Goal: Check status: Check status

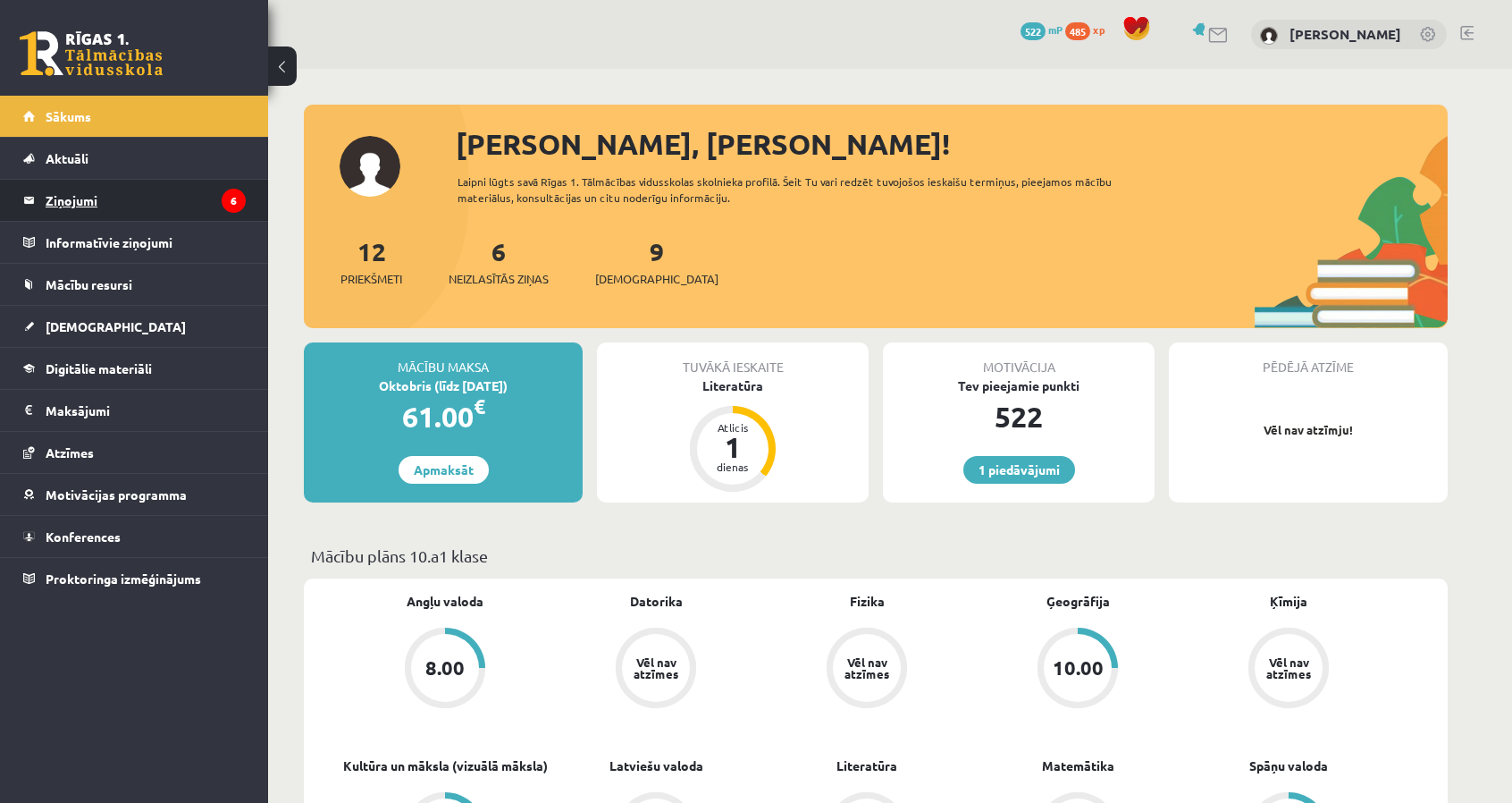
click at [203, 208] on legend "Ziņojumi 6" at bounding box center [145, 200] width 201 height 41
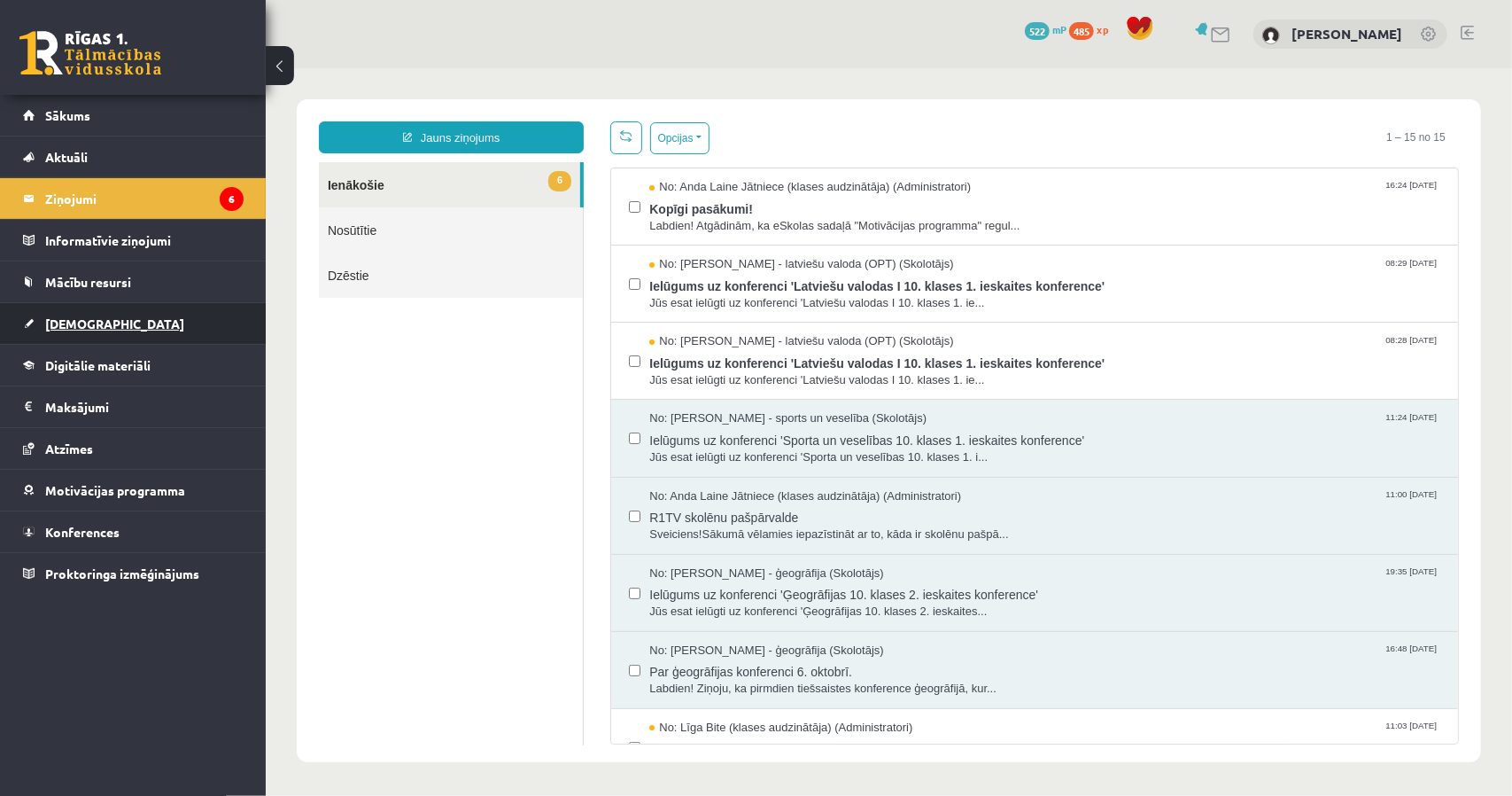
click at [218, 327] on link "[DEMOGRAPHIC_DATA]" at bounding box center [133, 323] width 221 height 40
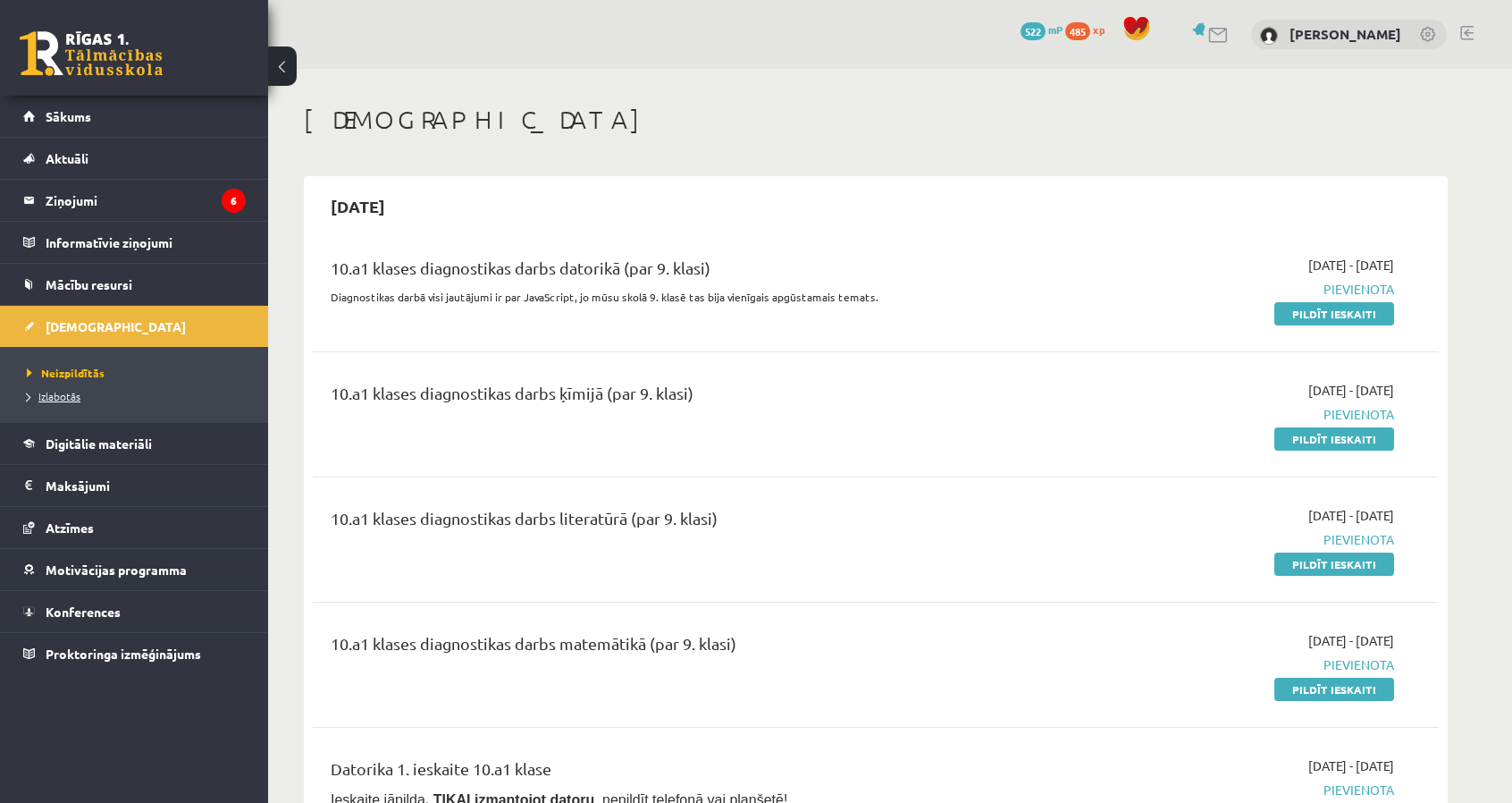
click at [57, 391] on span "Izlabotās" at bounding box center [54, 395] width 54 height 14
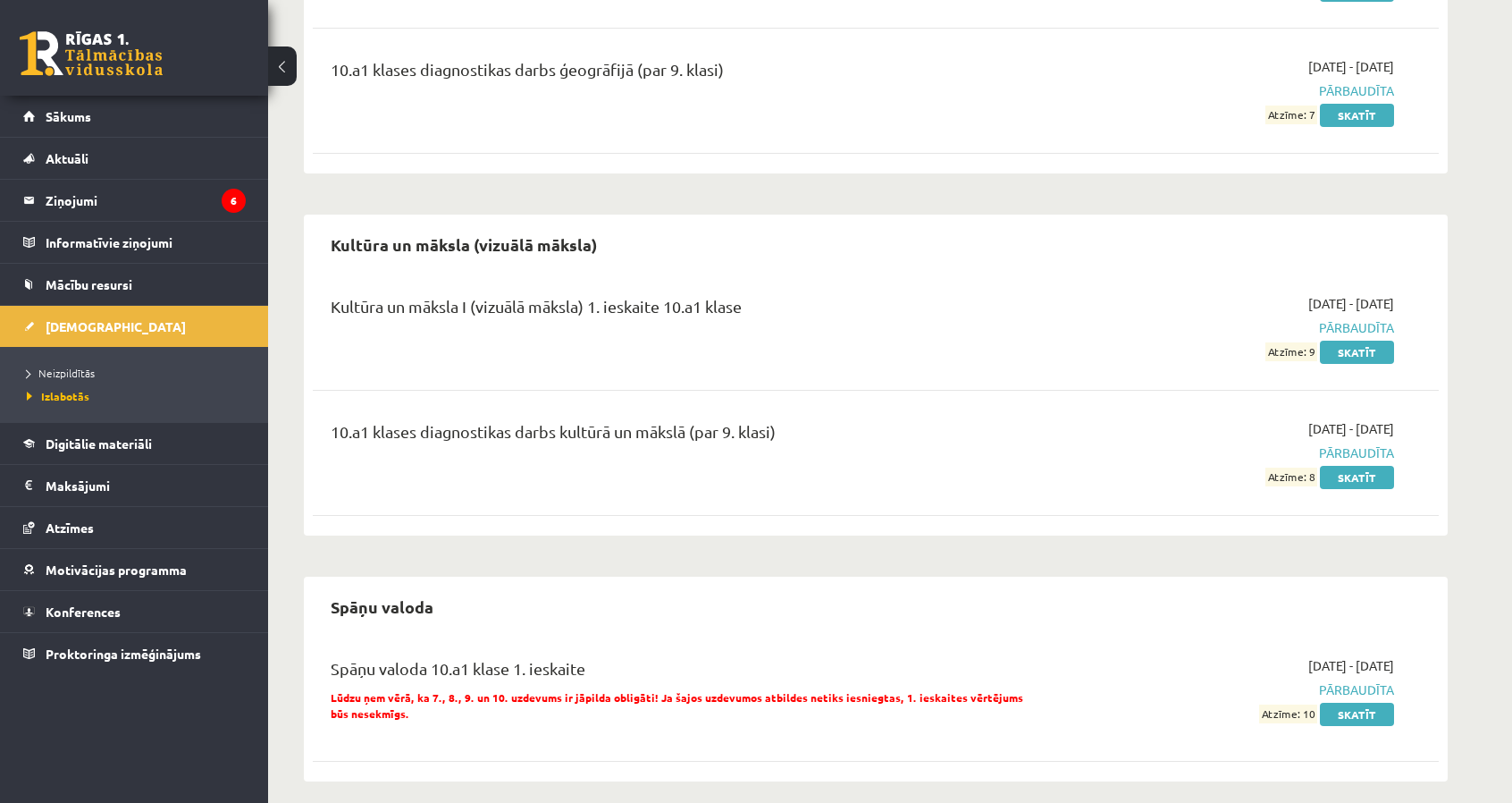
scroll to position [1058, 0]
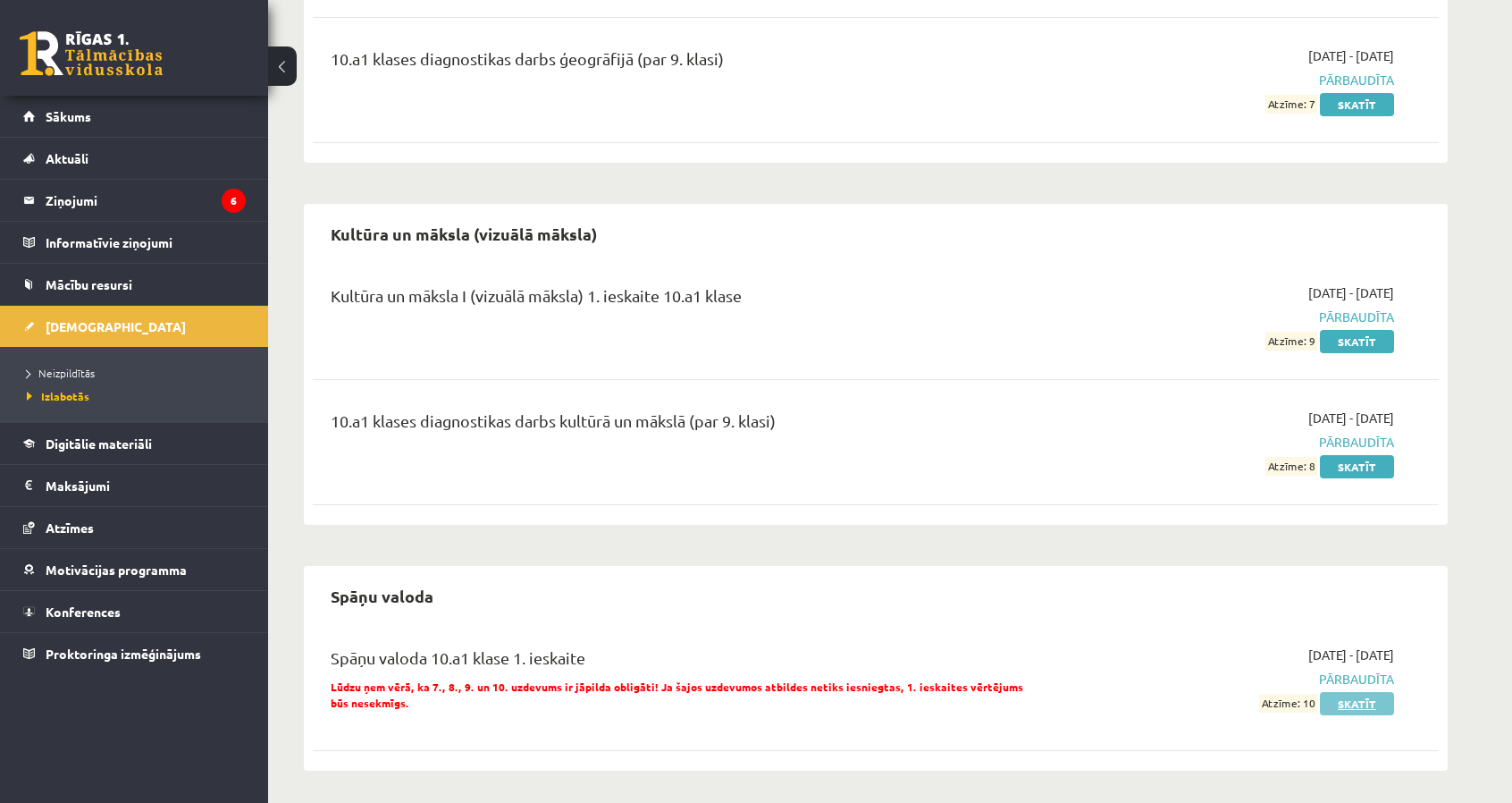
click at [1387, 706] on link "Skatīt" at bounding box center [1357, 703] width 74 height 23
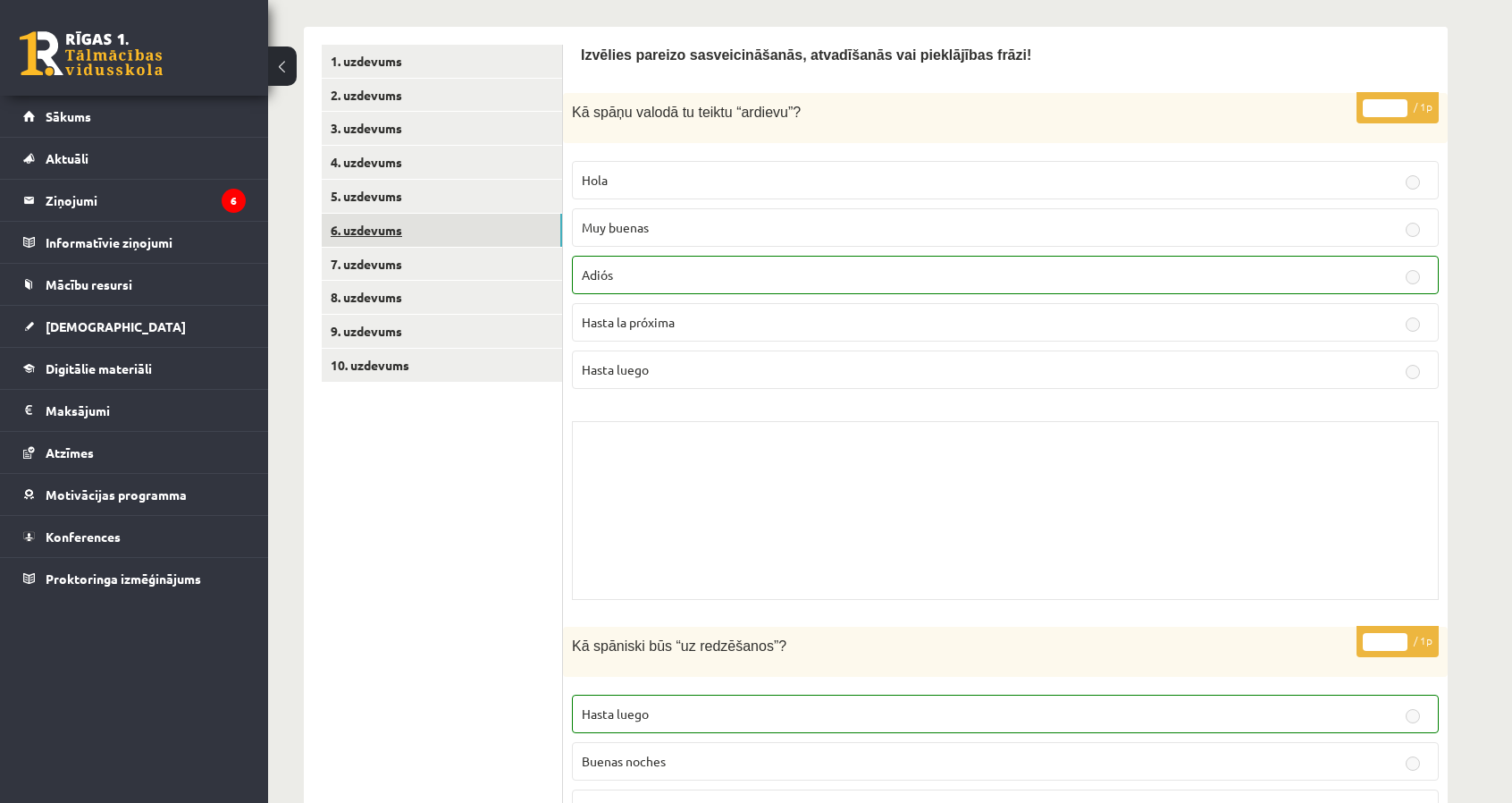
click at [514, 230] on link "6. uzdevums" at bounding box center [442, 230] width 240 height 33
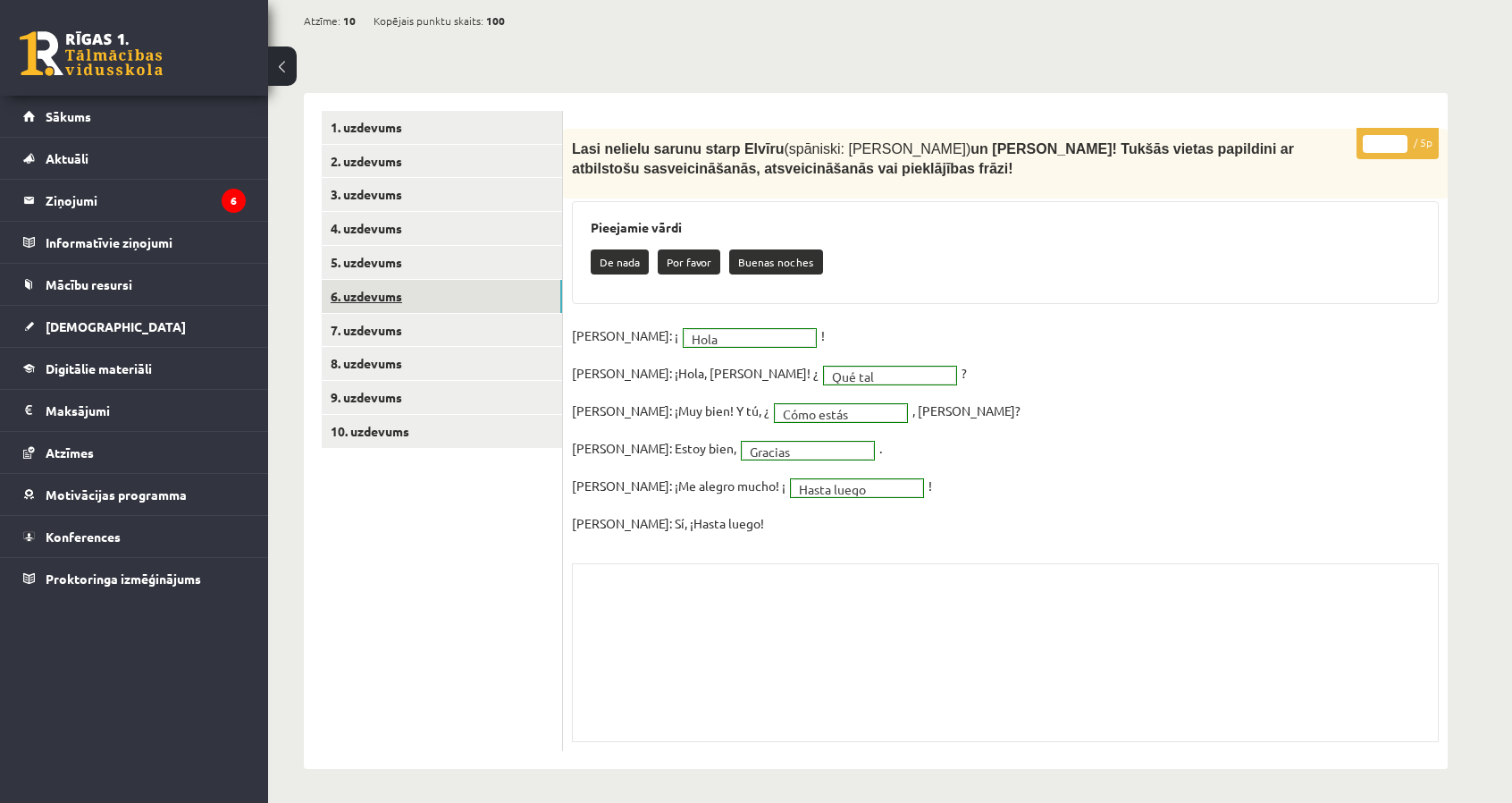
click at [517, 285] on link "6. uzdevums" at bounding box center [442, 297] width 240 height 33
click at [500, 351] on link "8. uzdevums" at bounding box center [442, 363] width 240 height 33
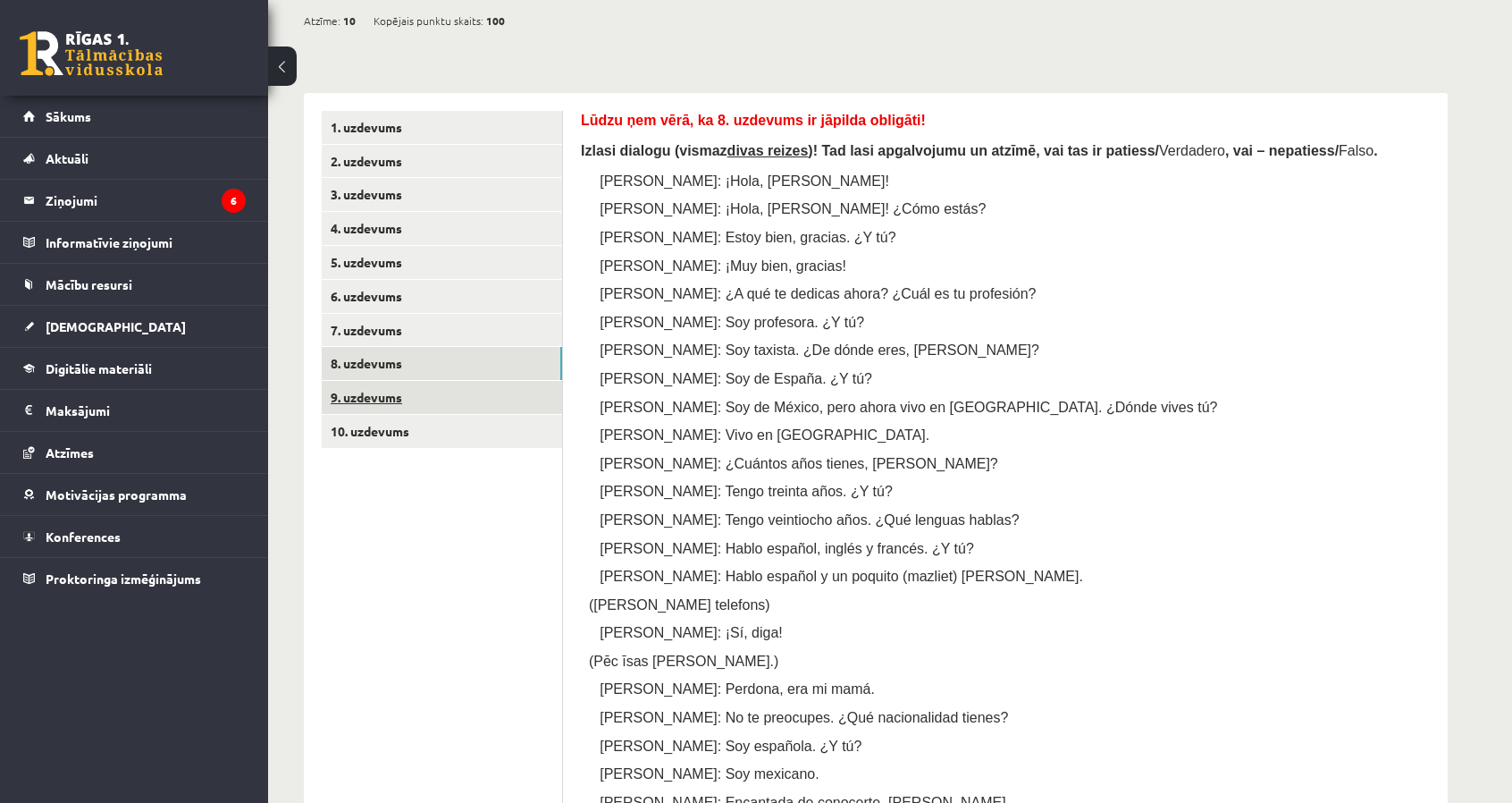
click at [501, 395] on link "9. uzdevums" at bounding box center [442, 397] width 240 height 33
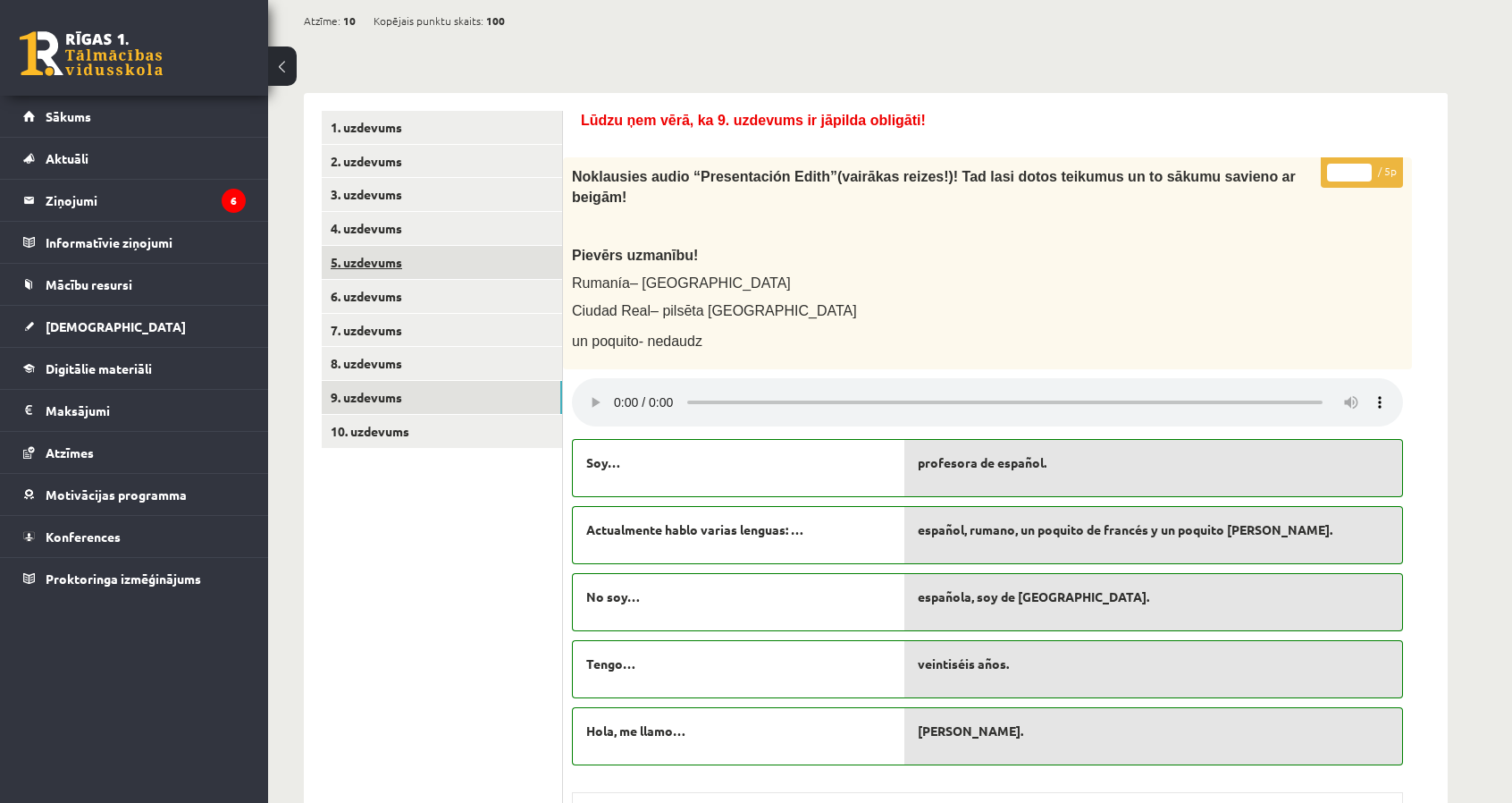
click at [440, 246] on link "5. uzdevums" at bounding box center [442, 262] width 240 height 33
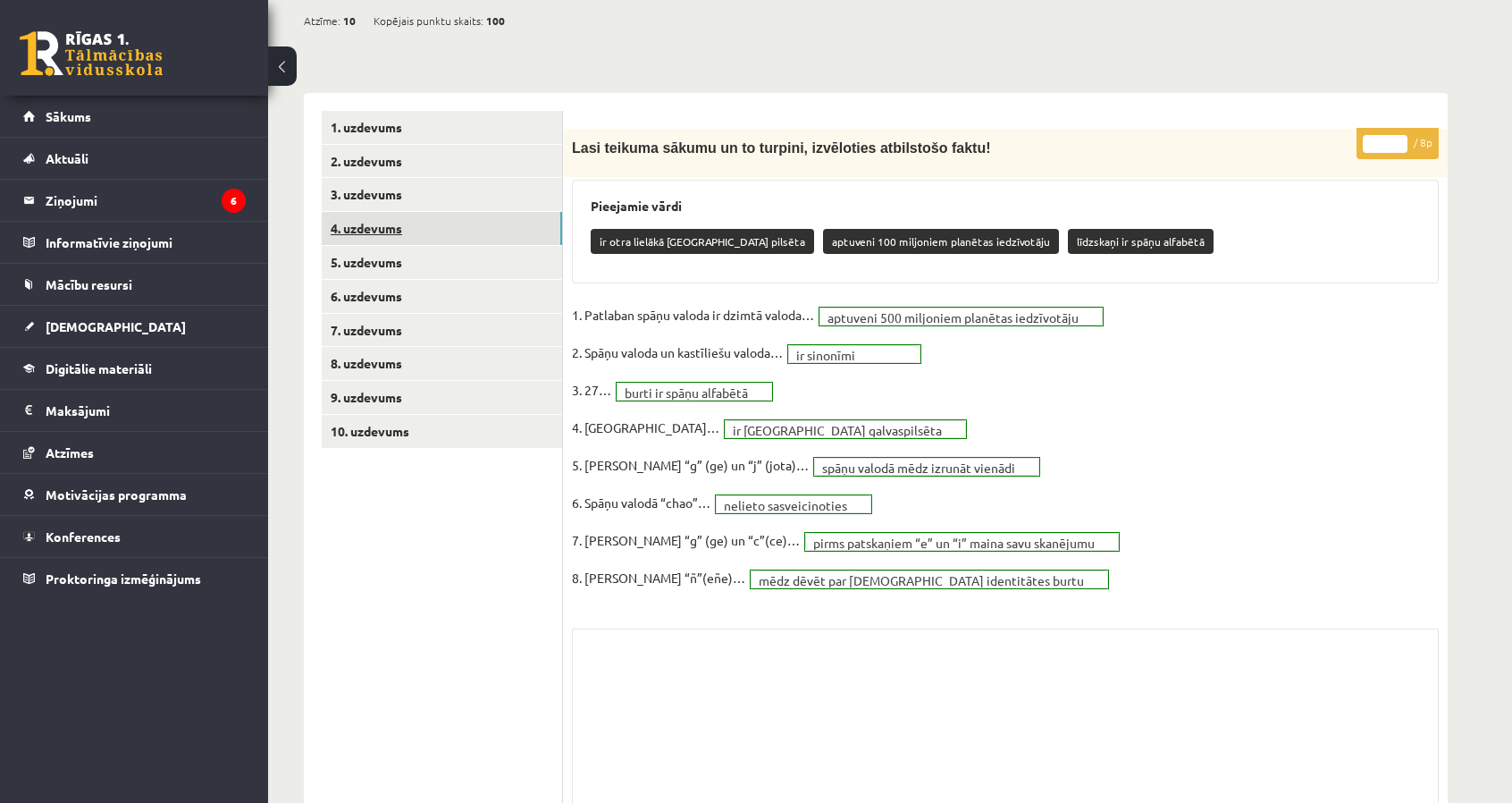
click at [417, 226] on link "4. uzdevums" at bounding box center [442, 228] width 240 height 33
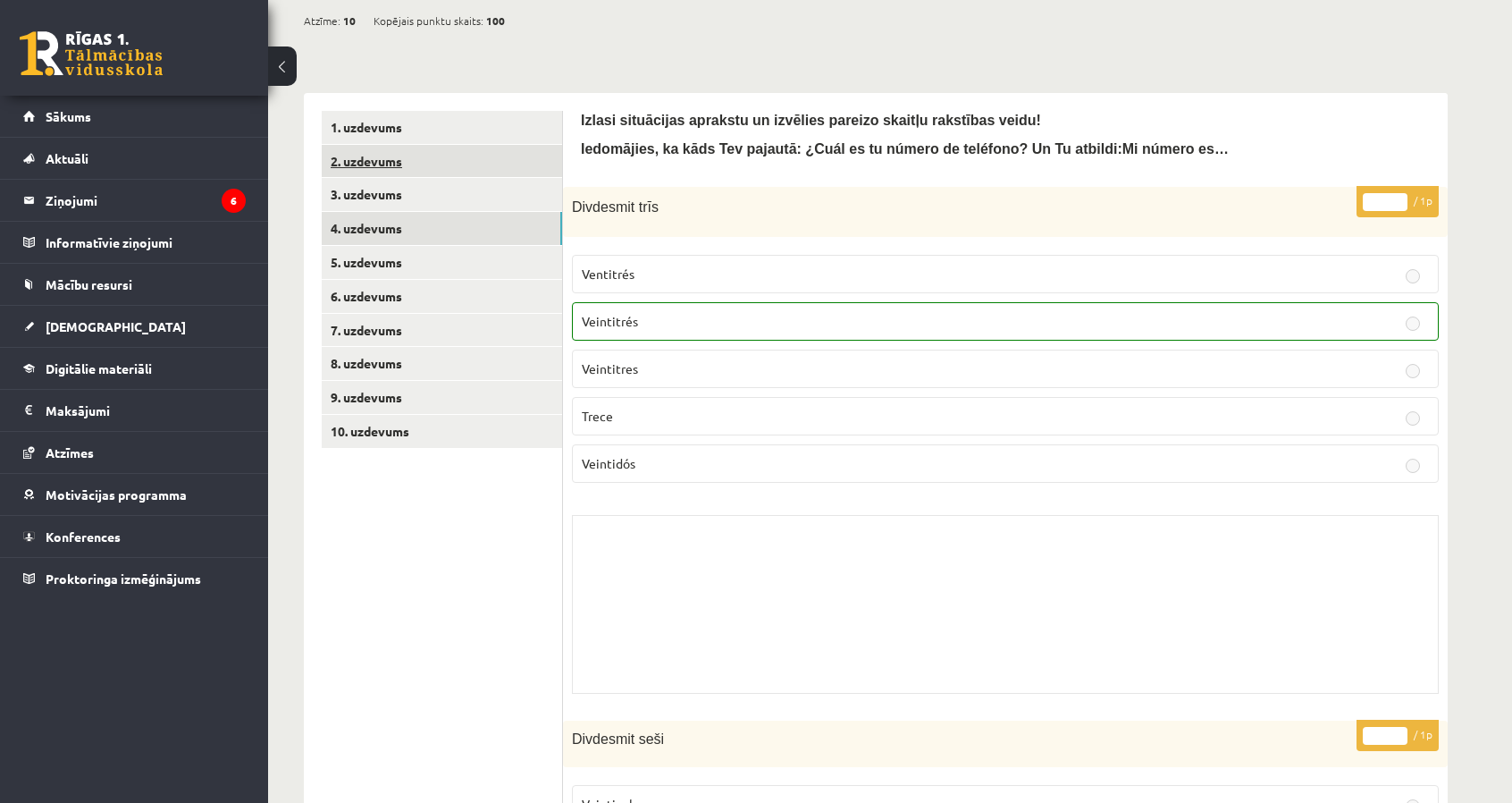
click at [396, 168] on link "2. uzdevums" at bounding box center [442, 162] width 240 height 33
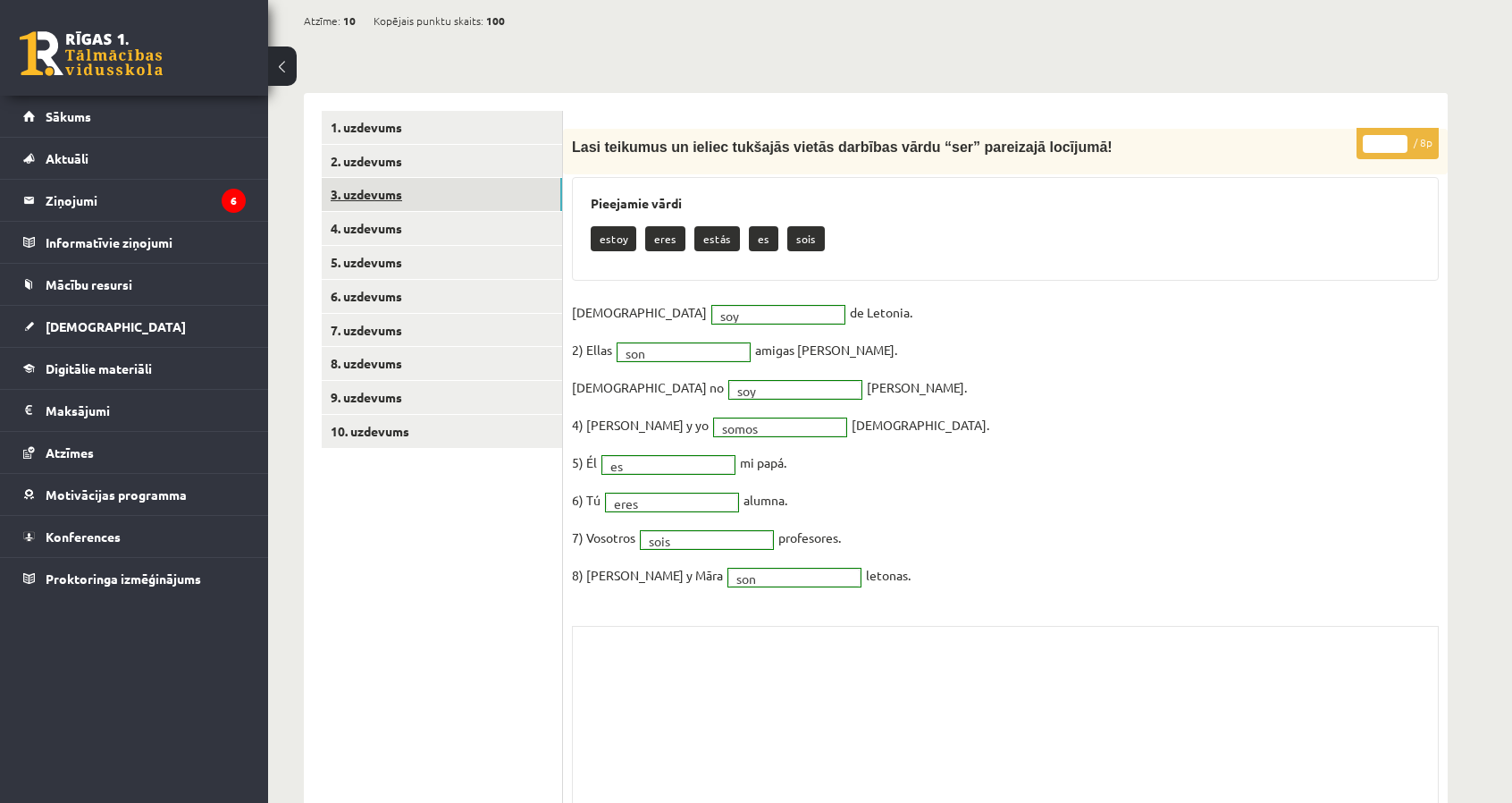
click at [396, 201] on link "3. uzdevums" at bounding box center [442, 194] width 240 height 33
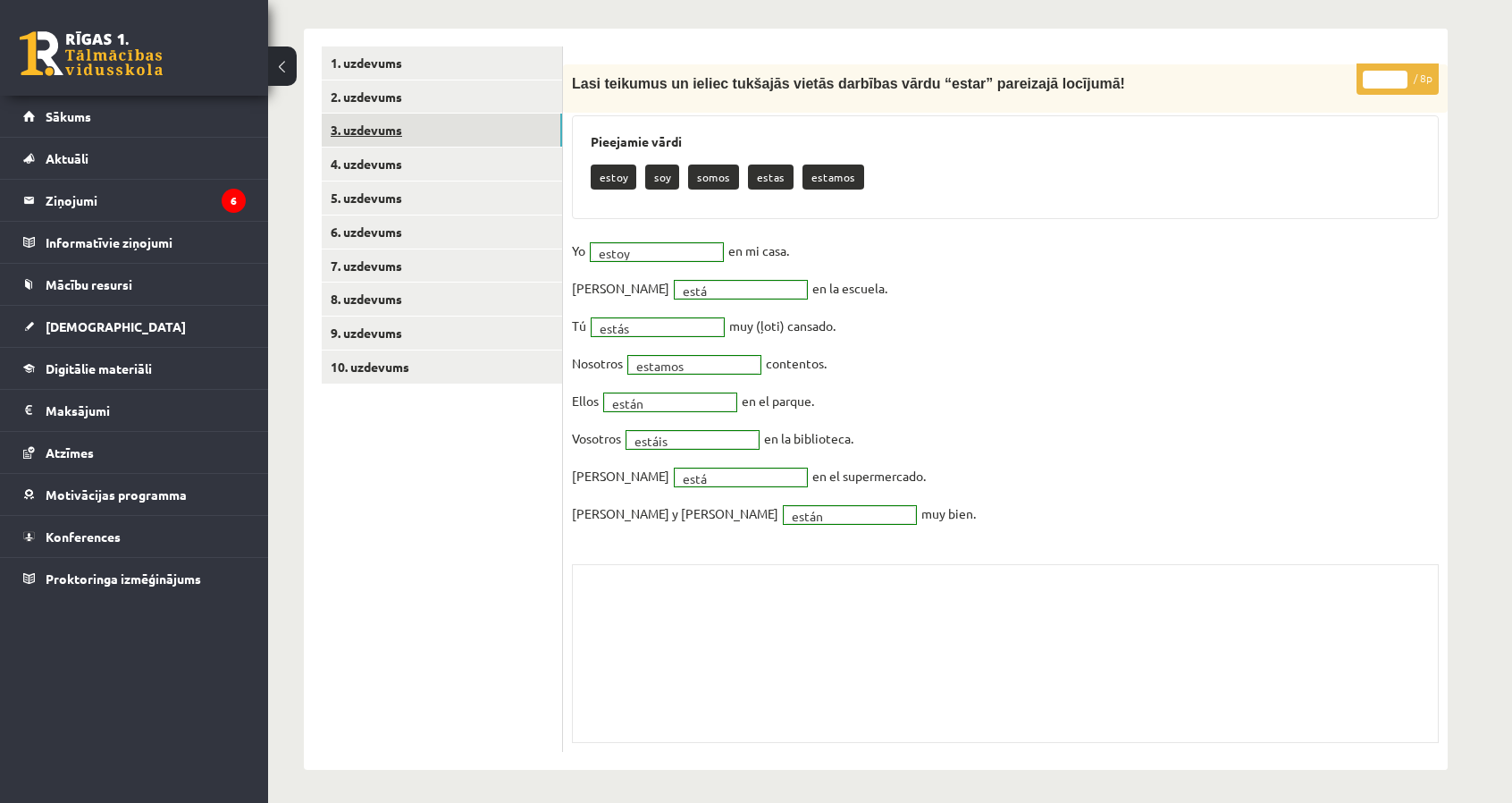
scroll to position [268, 0]
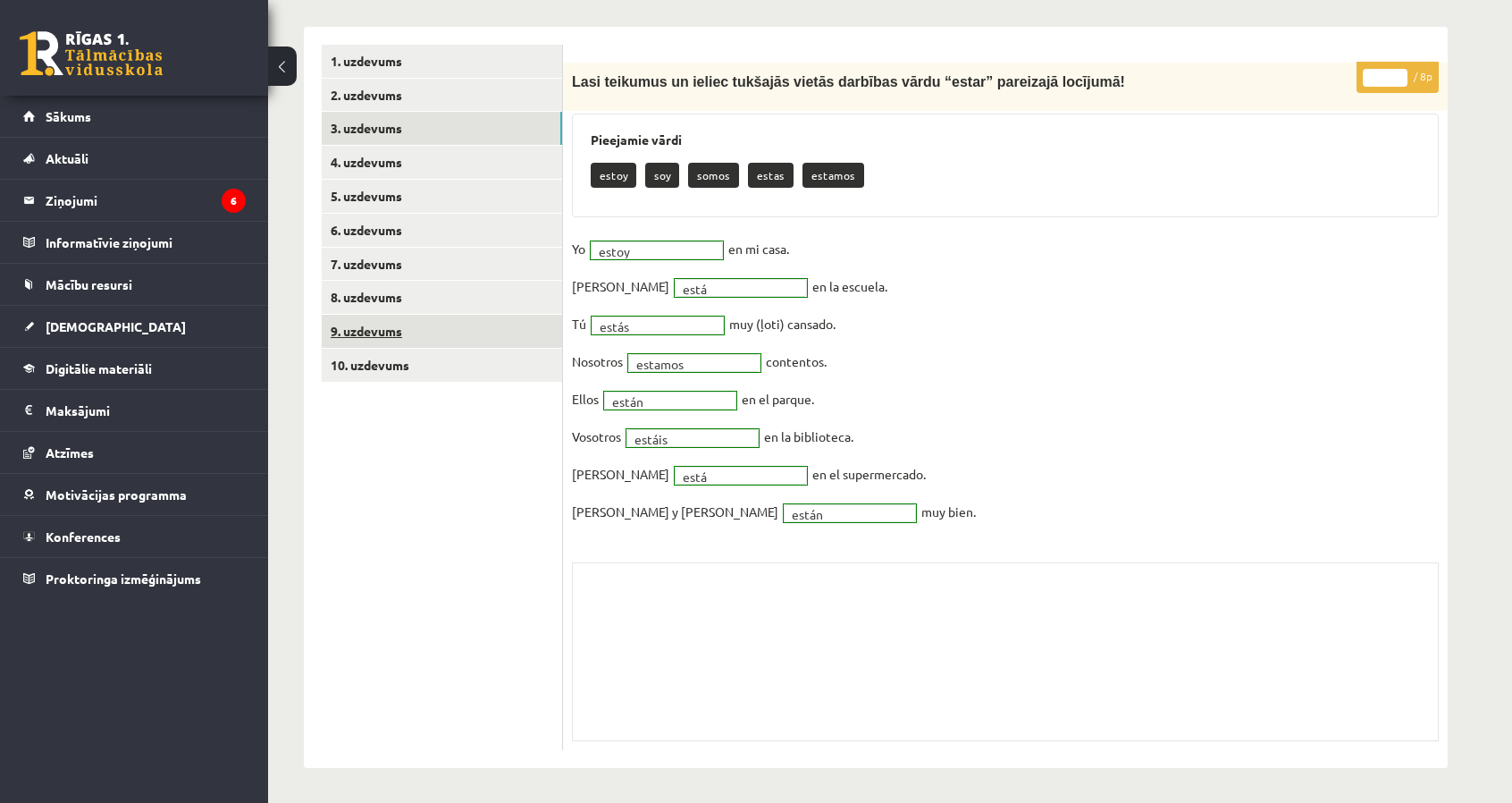
click at [402, 333] on link "9. uzdevums" at bounding box center [442, 331] width 240 height 33
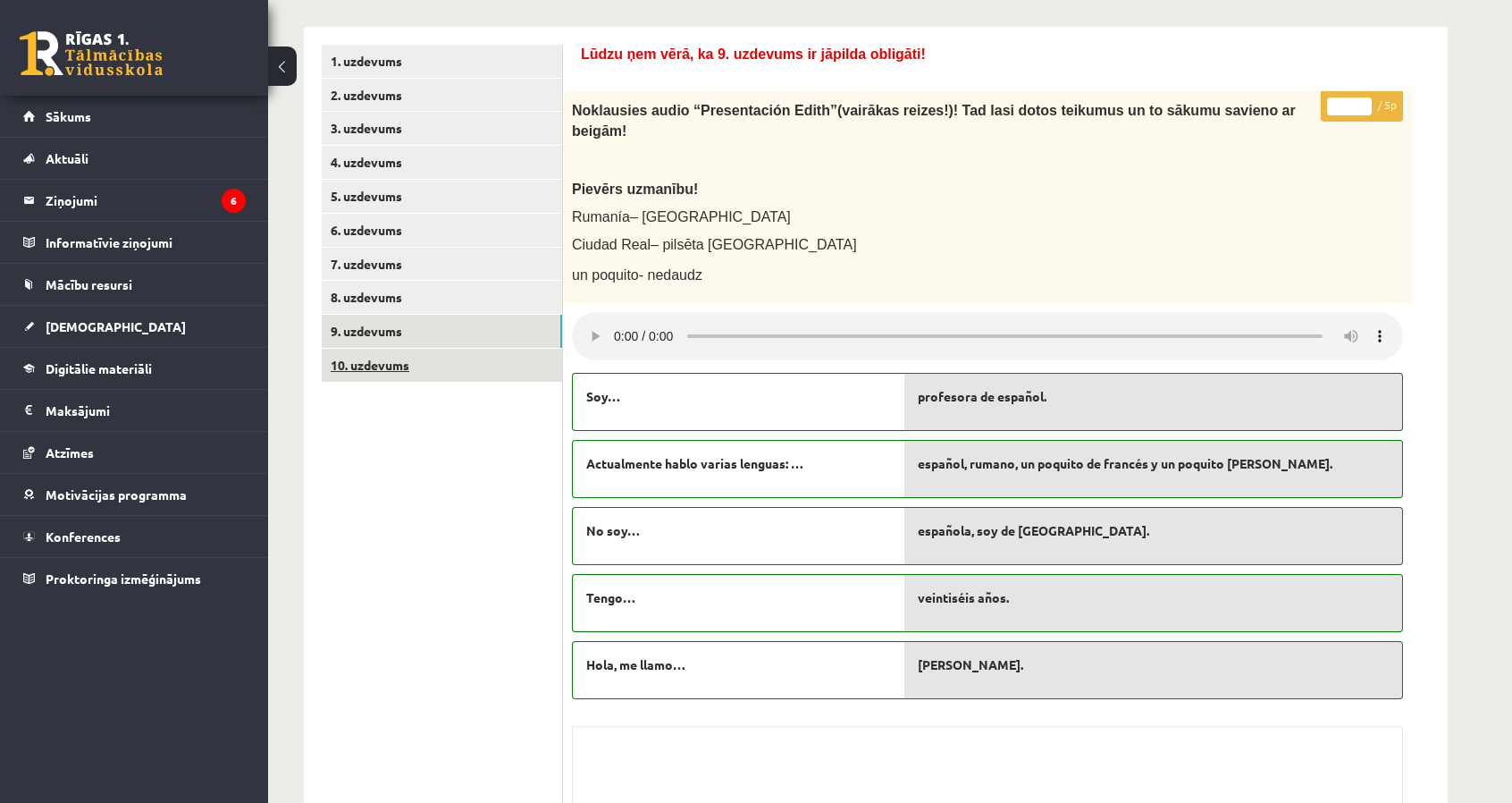
click at [417, 377] on link "10. uzdevums" at bounding box center [442, 365] width 240 height 33
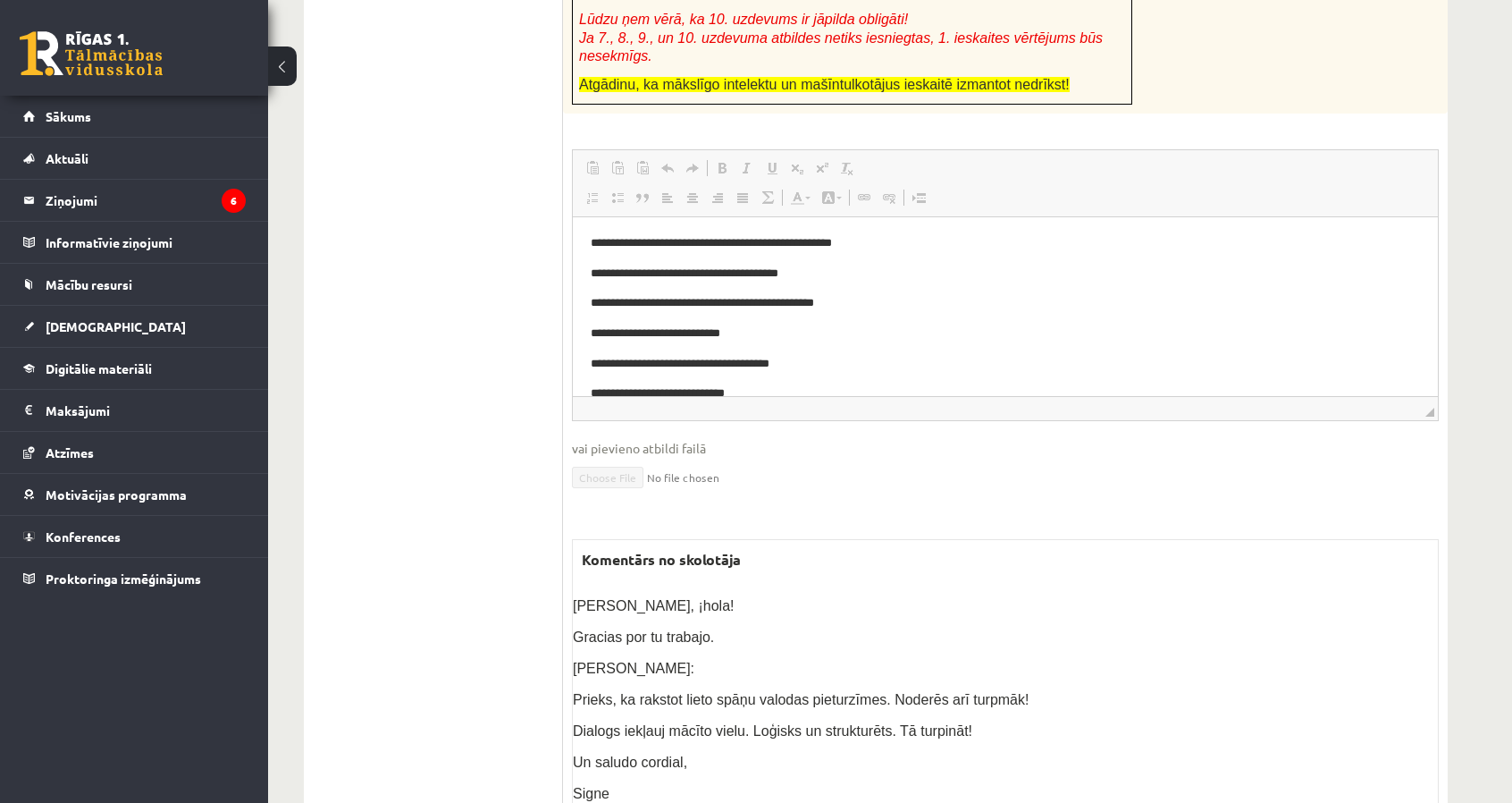
scroll to position [0, 0]
click at [515, 231] on ul "1. uzdevums 2. uzdevums 3. uzdevums 4. uzdevums 5. uzdevums 6. uzdevums 7. uzde…" at bounding box center [442, 214] width 241 height 1234
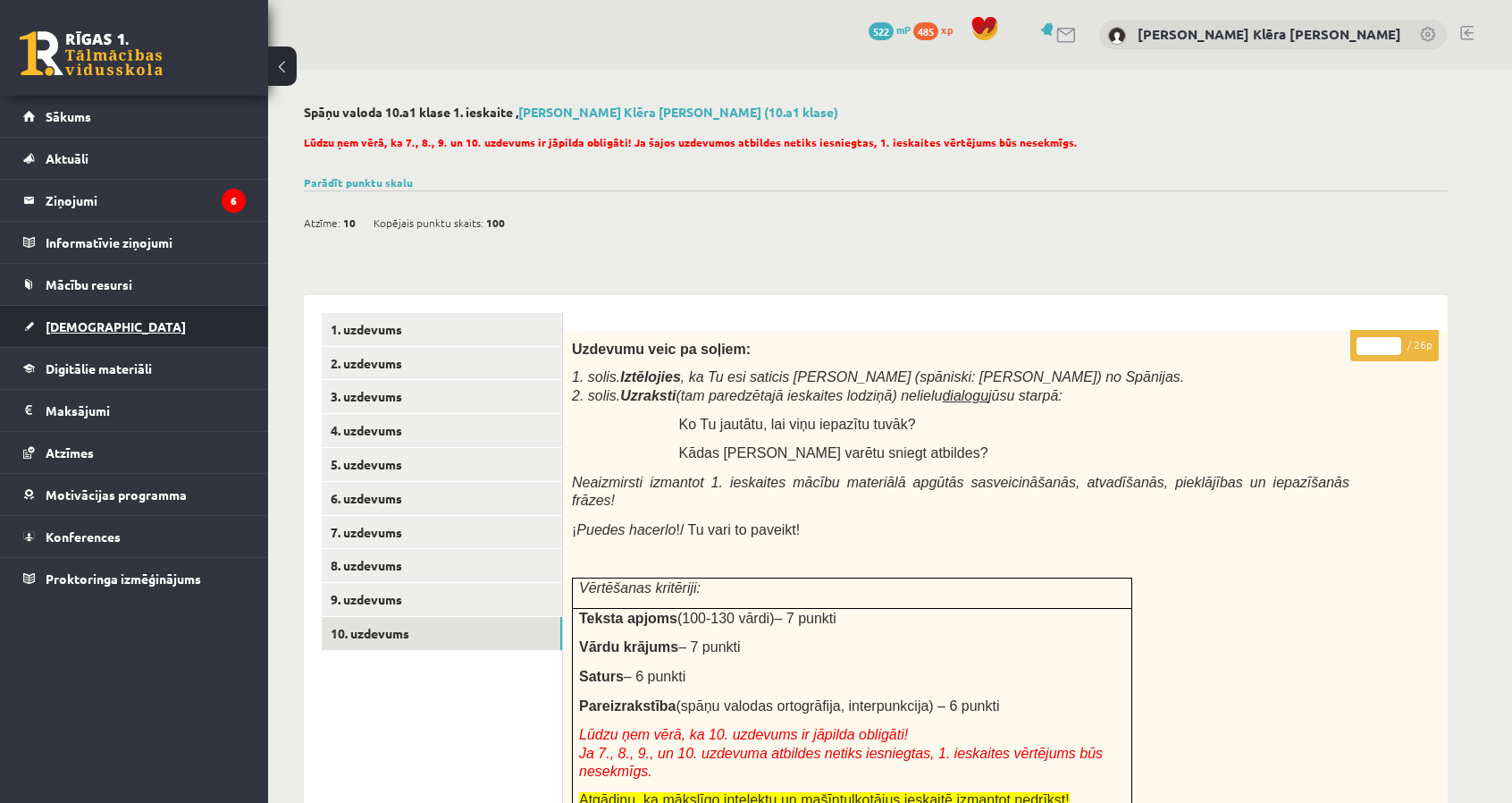
click at [236, 319] on link "[DEMOGRAPHIC_DATA]" at bounding box center [134, 326] width 223 height 41
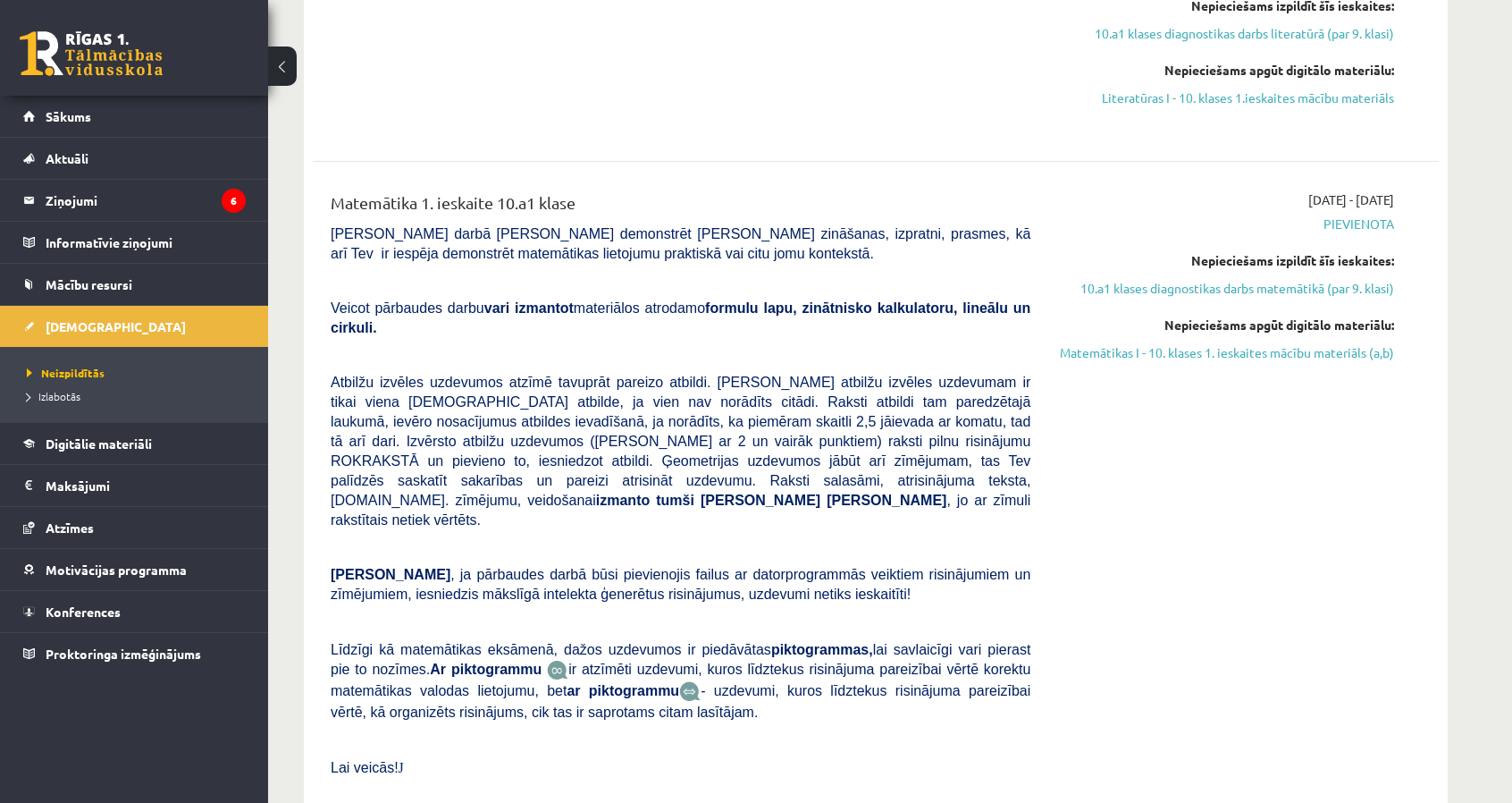
scroll to position [1698, 0]
